Goal: Navigation & Orientation: Find specific page/section

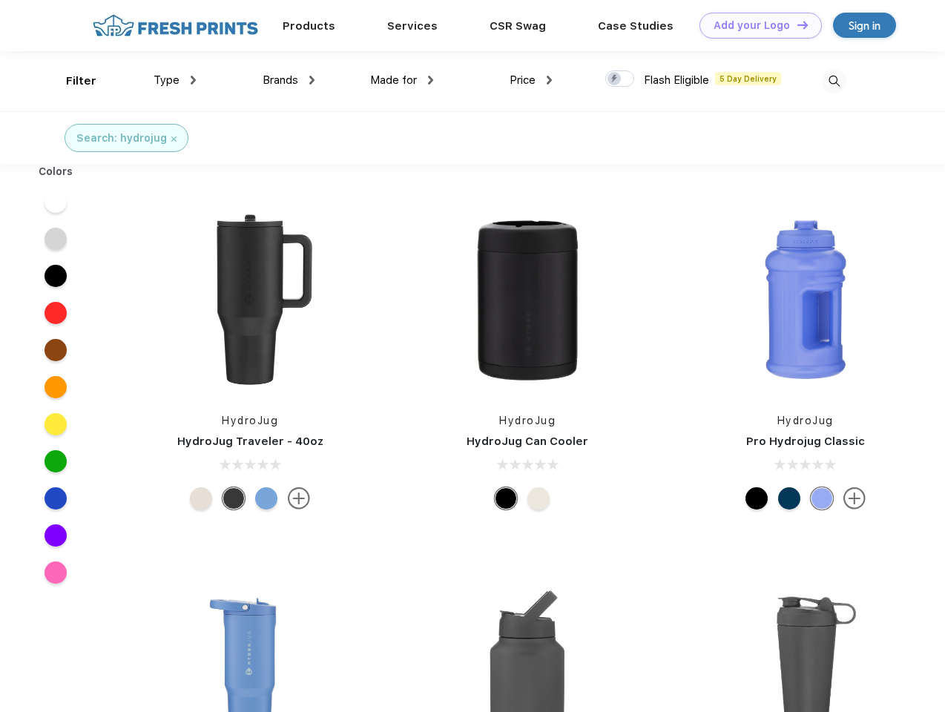
click at [755, 25] on link "Add your Logo Design Tool" at bounding box center [761, 26] width 122 height 26
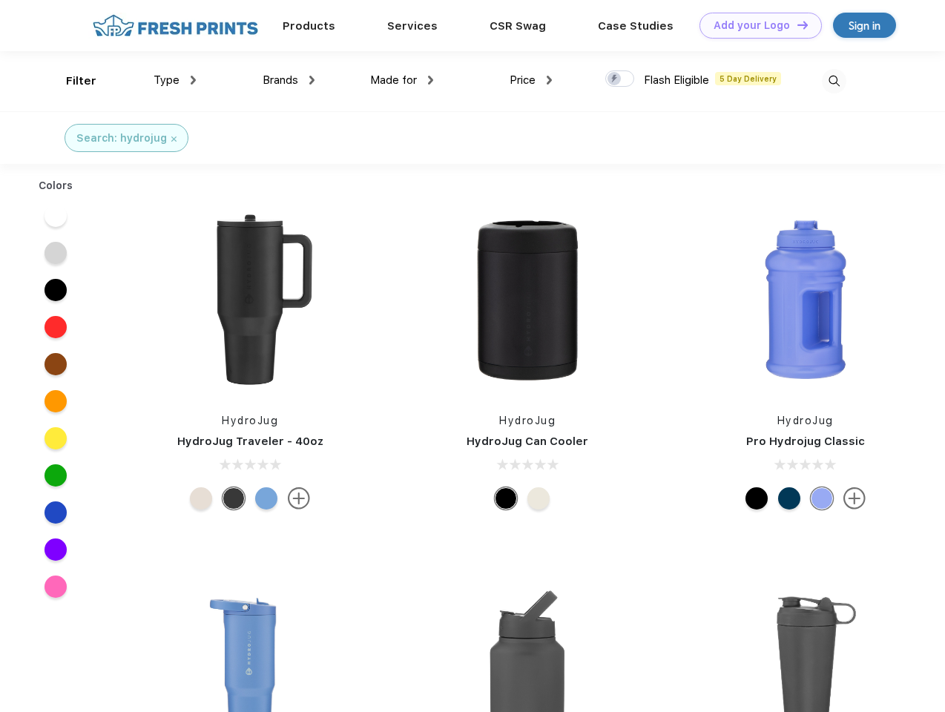
click at [0, 0] on div "Design Tool" at bounding box center [0, 0] width 0 height 0
click at [796, 24] on link "Add your Logo Design Tool" at bounding box center [761, 26] width 122 height 26
click at [71, 81] on div "Filter" at bounding box center [81, 81] width 30 height 17
click at [175, 80] on span "Type" at bounding box center [167, 79] width 26 height 13
click at [289, 80] on span "Brands" at bounding box center [281, 79] width 36 height 13
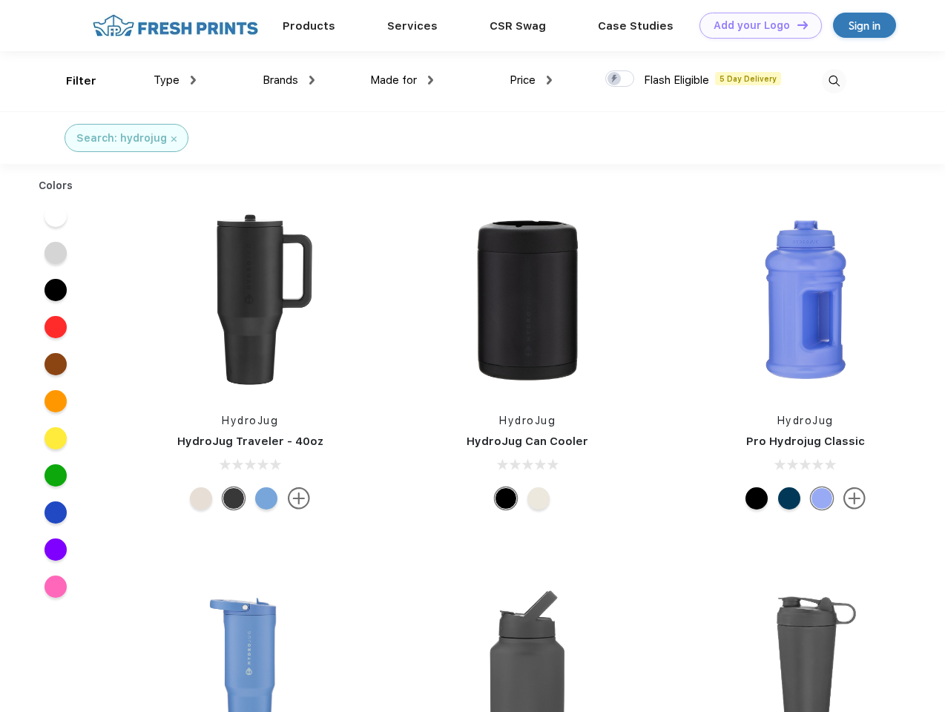
click at [402, 80] on span "Made for" at bounding box center [393, 79] width 47 height 13
click at [531, 80] on span "Price" at bounding box center [523, 79] width 26 height 13
click at [620, 79] on div at bounding box center [619, 78] width 29 height 16
click at [615, 79] on input "checkbox" at bounding box center [610, 75] width 10 height 10
click at [834, 81] on img at bounding box center [834, 81] width 24 height 24
